Goal: Task Accomplishment & Management: Manage account settings

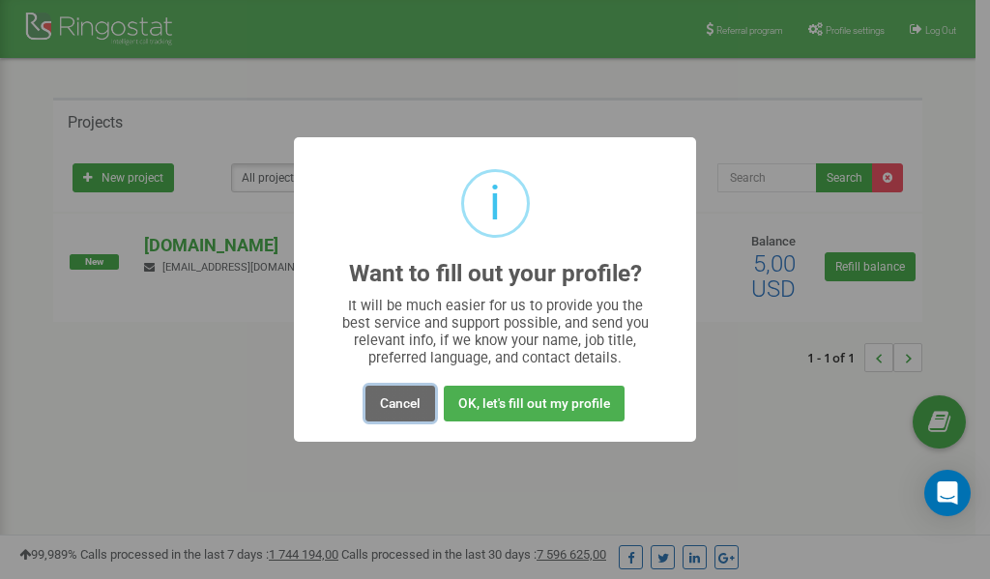
click at [386, 399] on button "Cancel" at bounding box center [400, 404] width 70 height 36
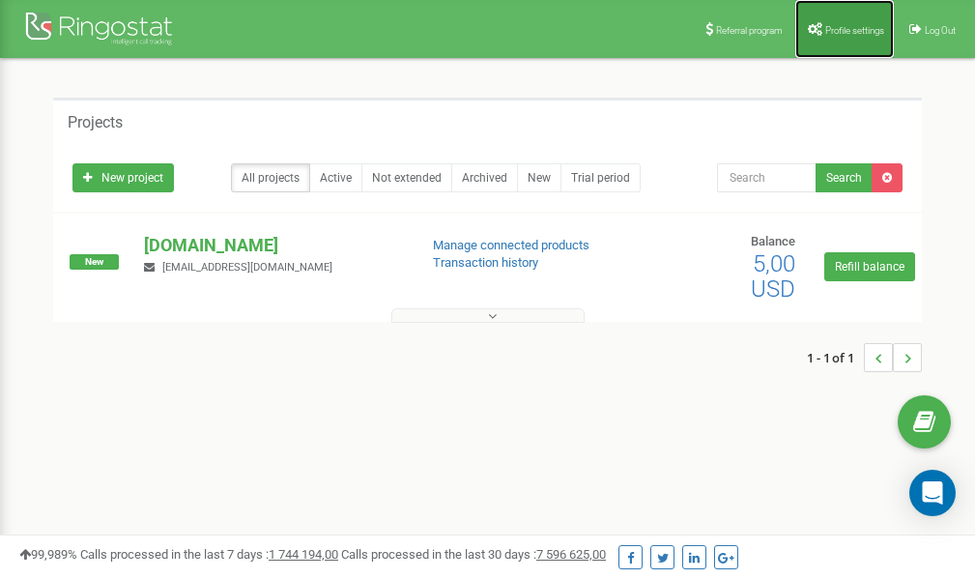
click at [851, 34] on span "Profile settings" at bounding box center [855, 30] width 59 height 11
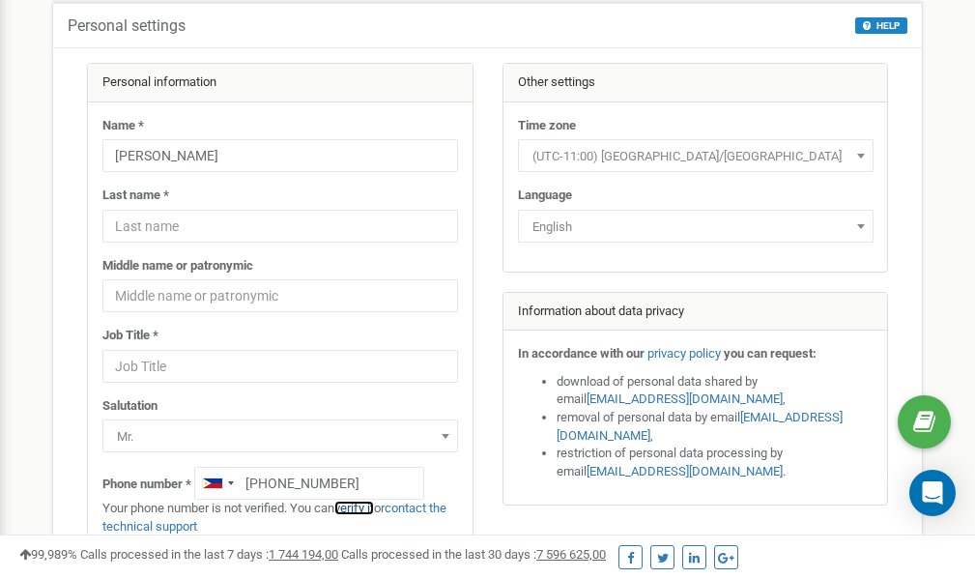
click at [366, 509] on link "verify it" at bounding box center [355, 508] width 40 height 15
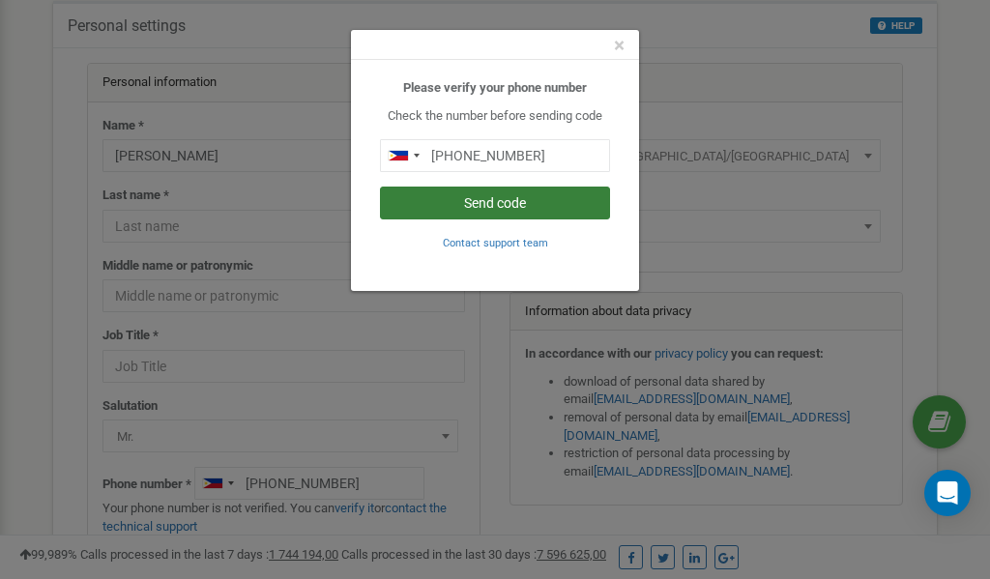
click at [484, 206] on button "Send code" at bounding box center [495, 203] width 230 height 33
